Goal: Information Seeking & Learning: Learn about a topic

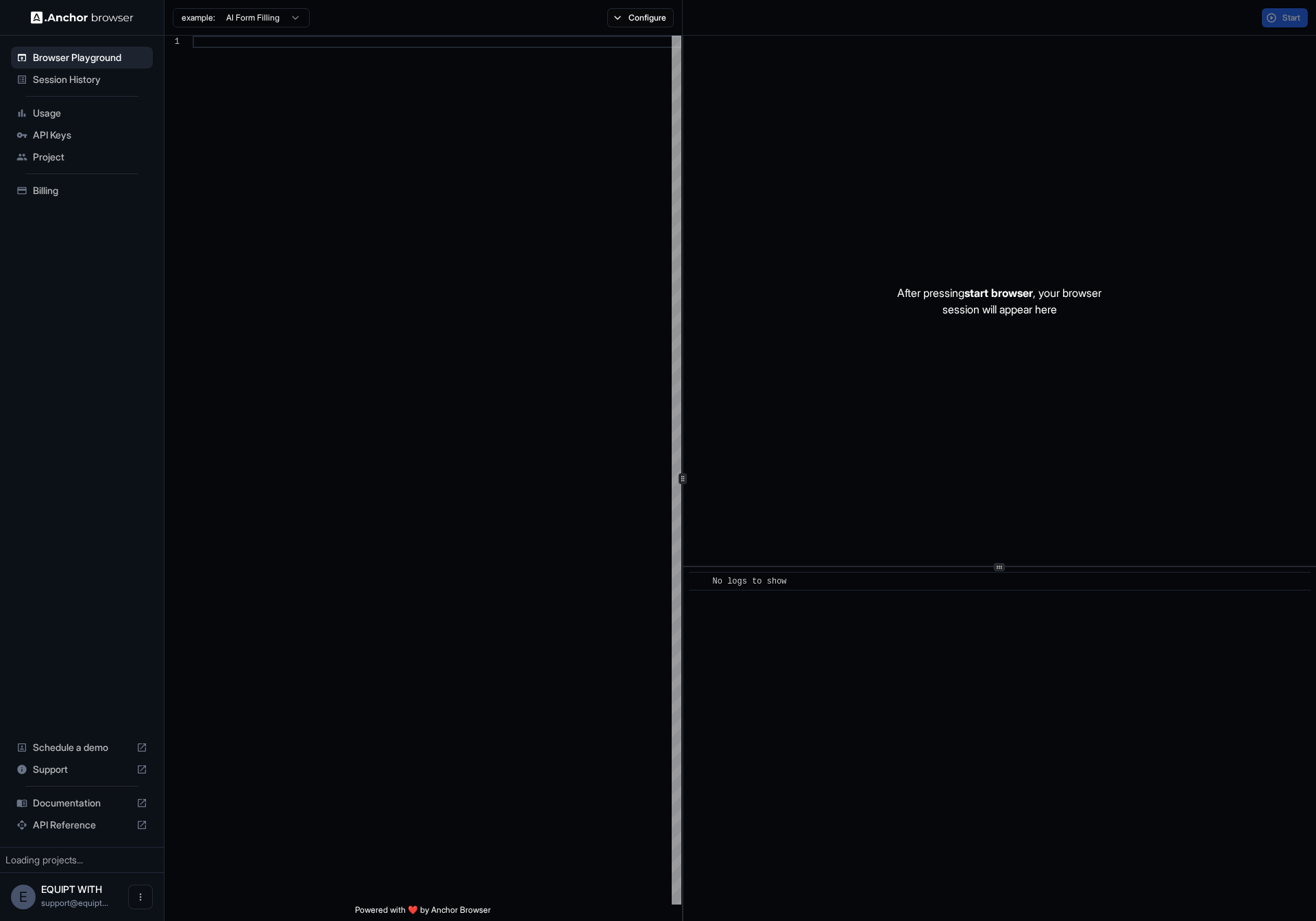
scroll to position [98, 0]
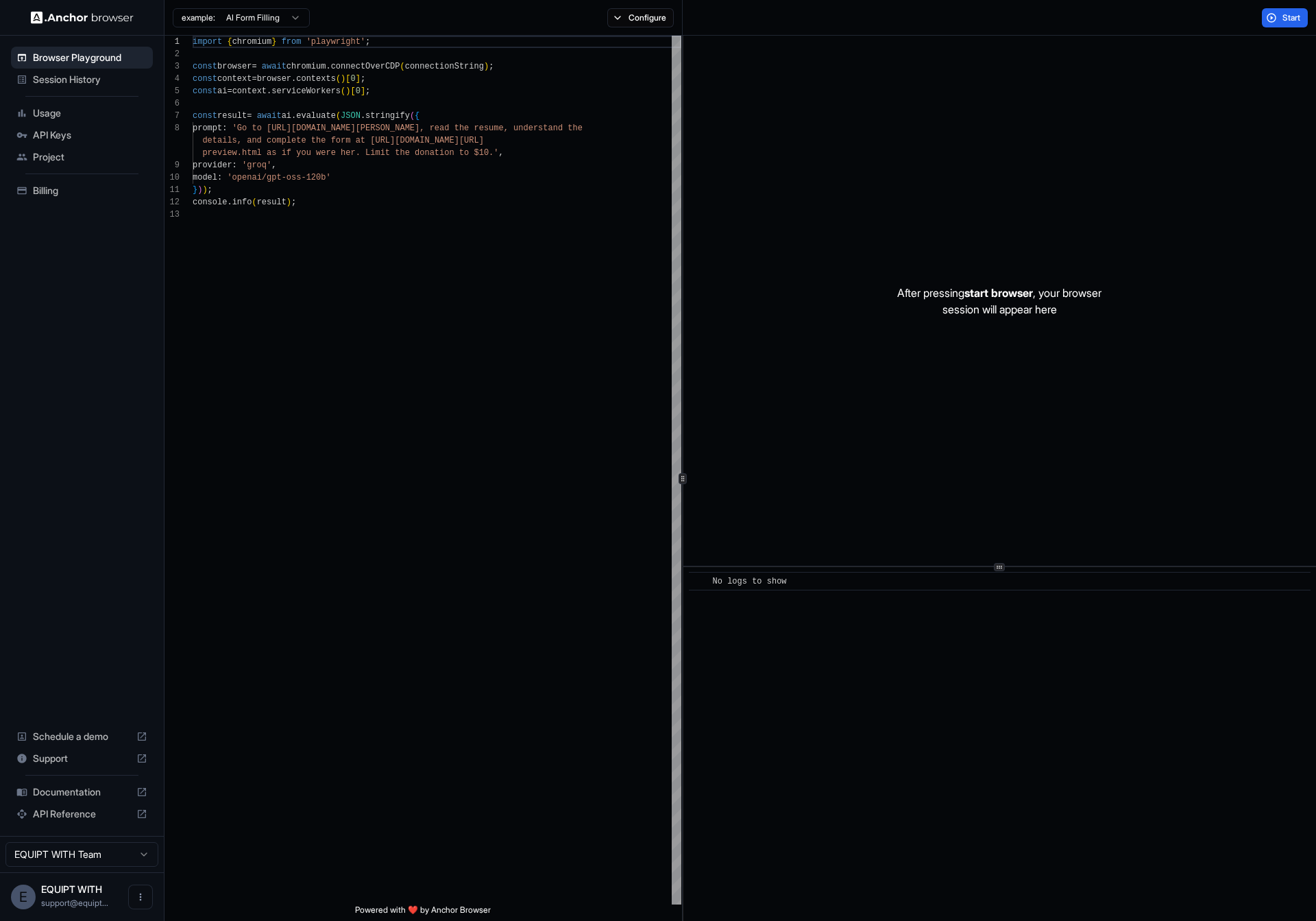
click at [98, 814] on span "API Reference" at bounding box center [82, 813] width 98 height 14
